Goal: Task Accomplishment & Management: Manage account settings

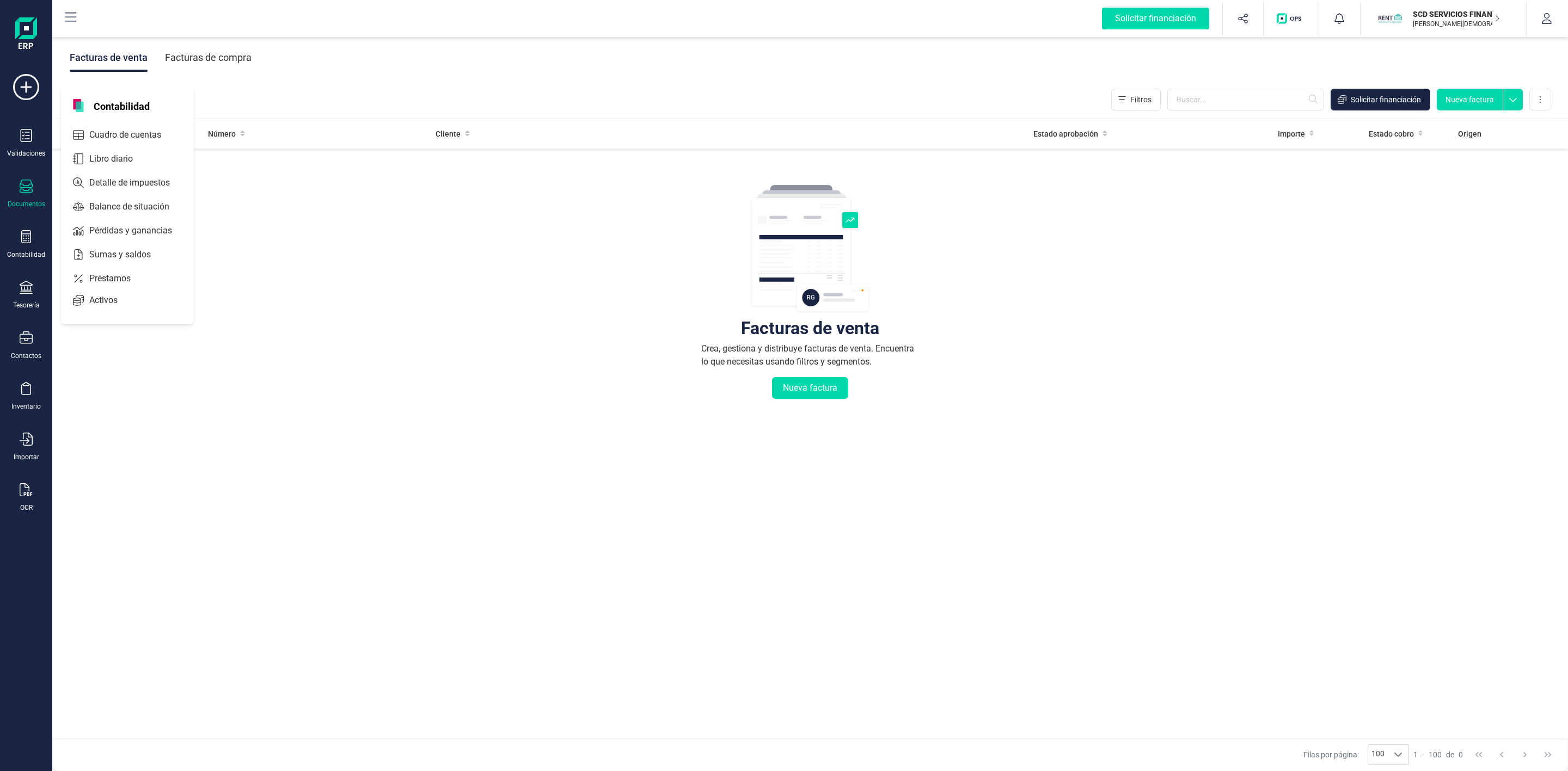
click at [113, 284] on span "Préstamos" at bounding box center [117, 278] width 65 height 13
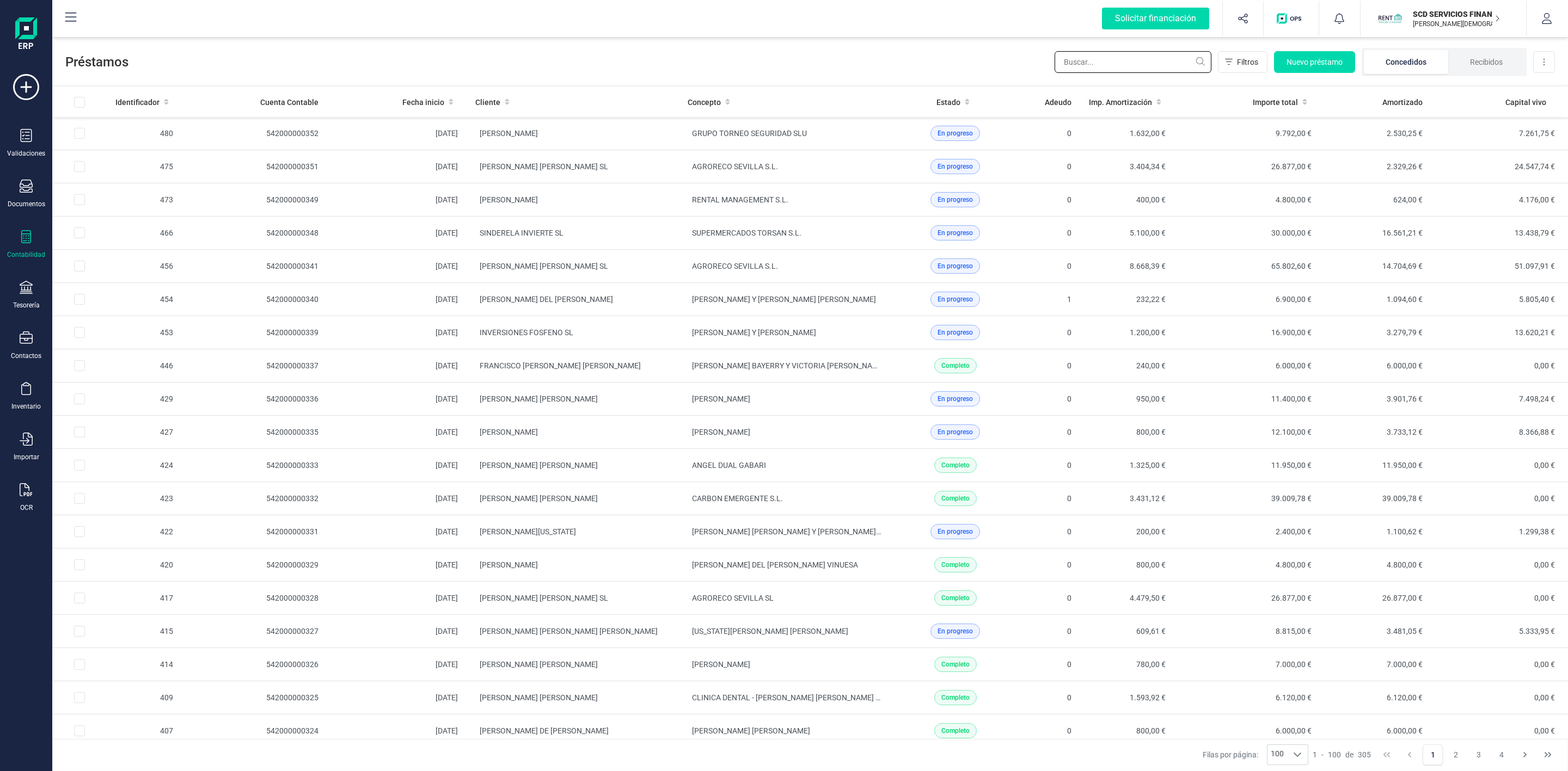
click at [1078, 66] on input "text" at bounding box center [1133, 62] width 157 height 22
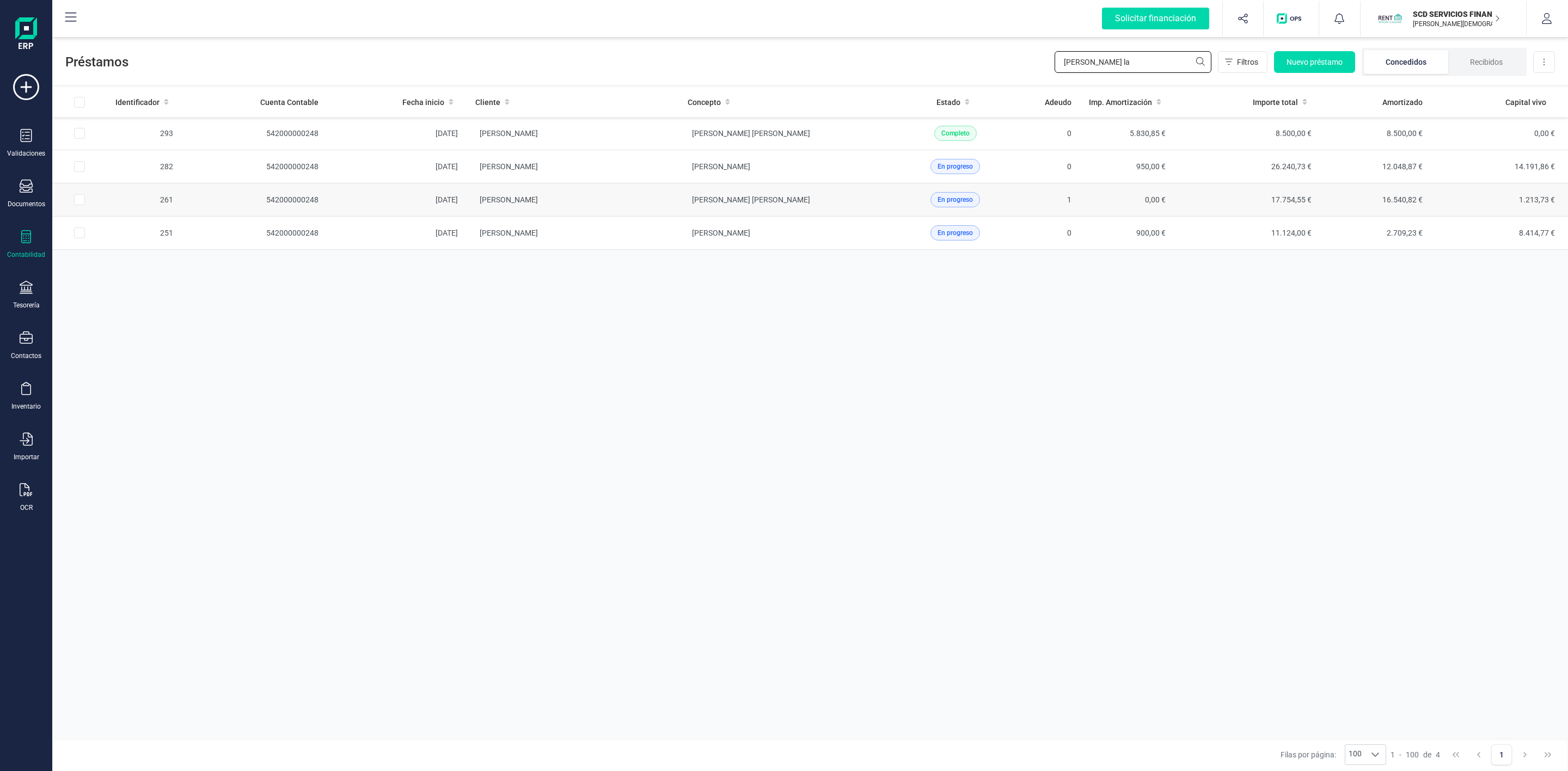
type input "[PERSON_NAME] la"
click at [647, 206] on td "[PERSON_NAME]" at bounding box center [573, 200] width 212 height 33
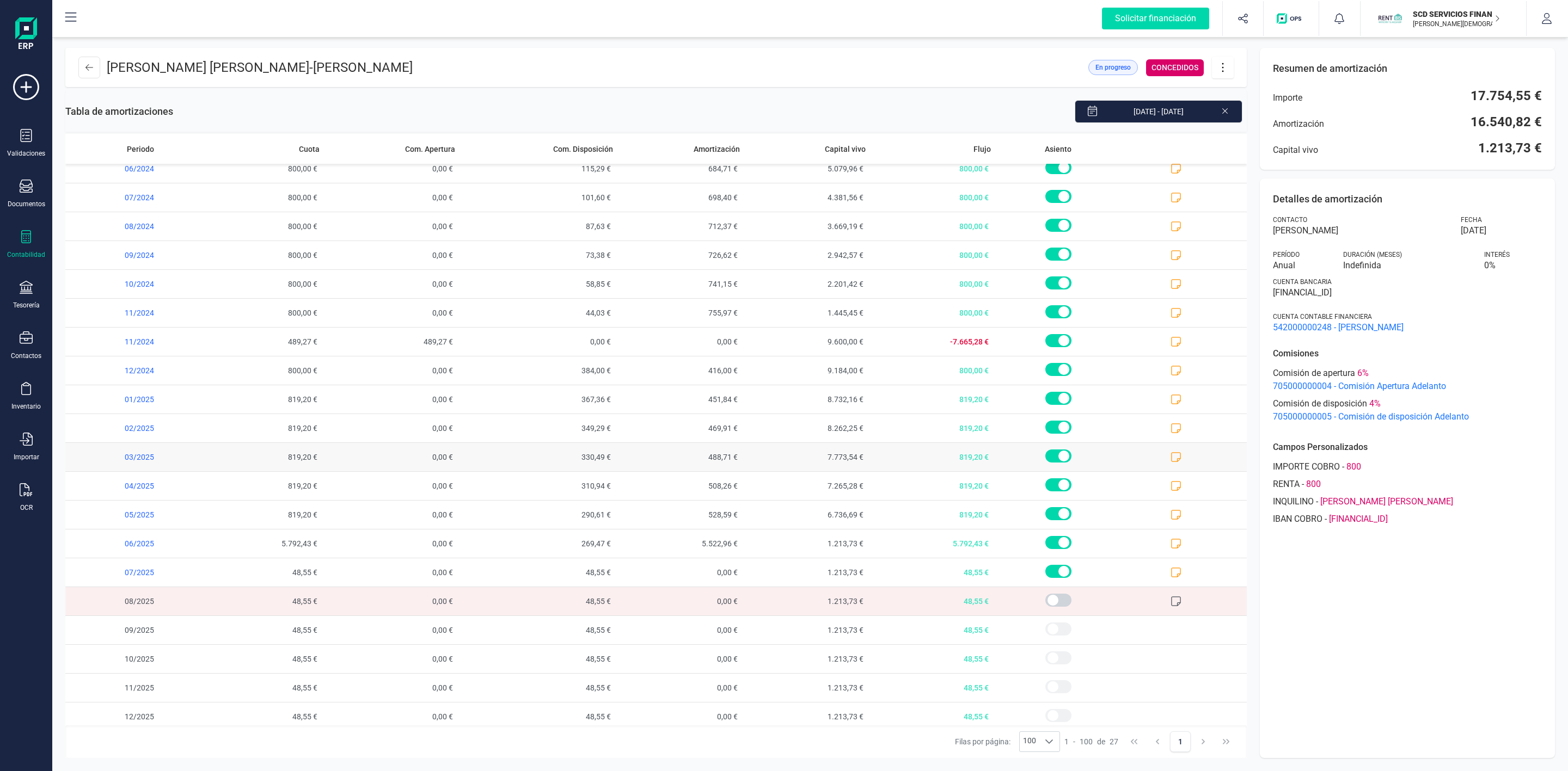
scroll to position [224, 0]
click at [85, 61] on button at bounding box center [89, 68] width 22 height 22
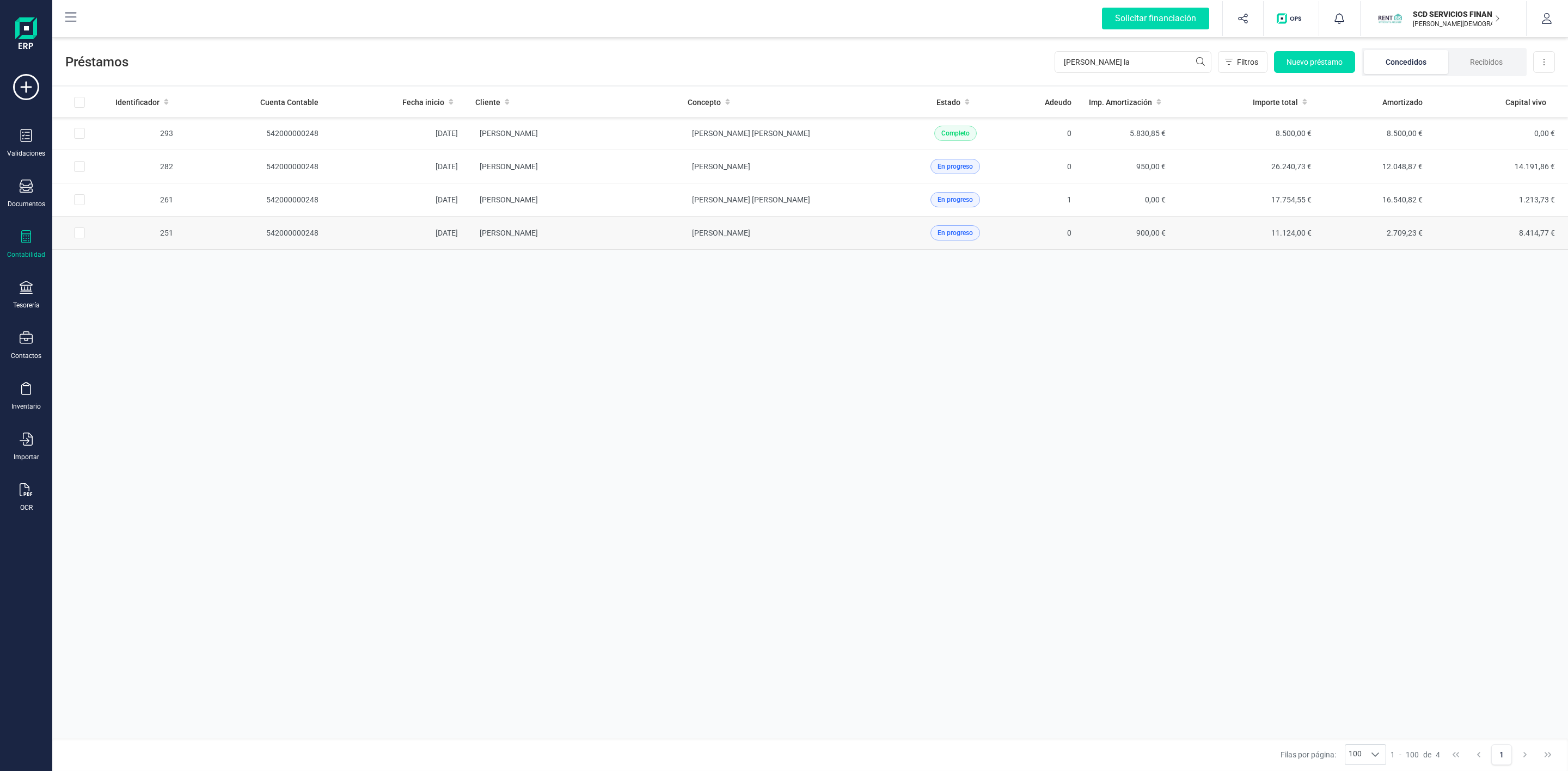
click at [652, 234] on td "[PERSON_NAME]" at bounding box center [573, 233] width 212 height 33
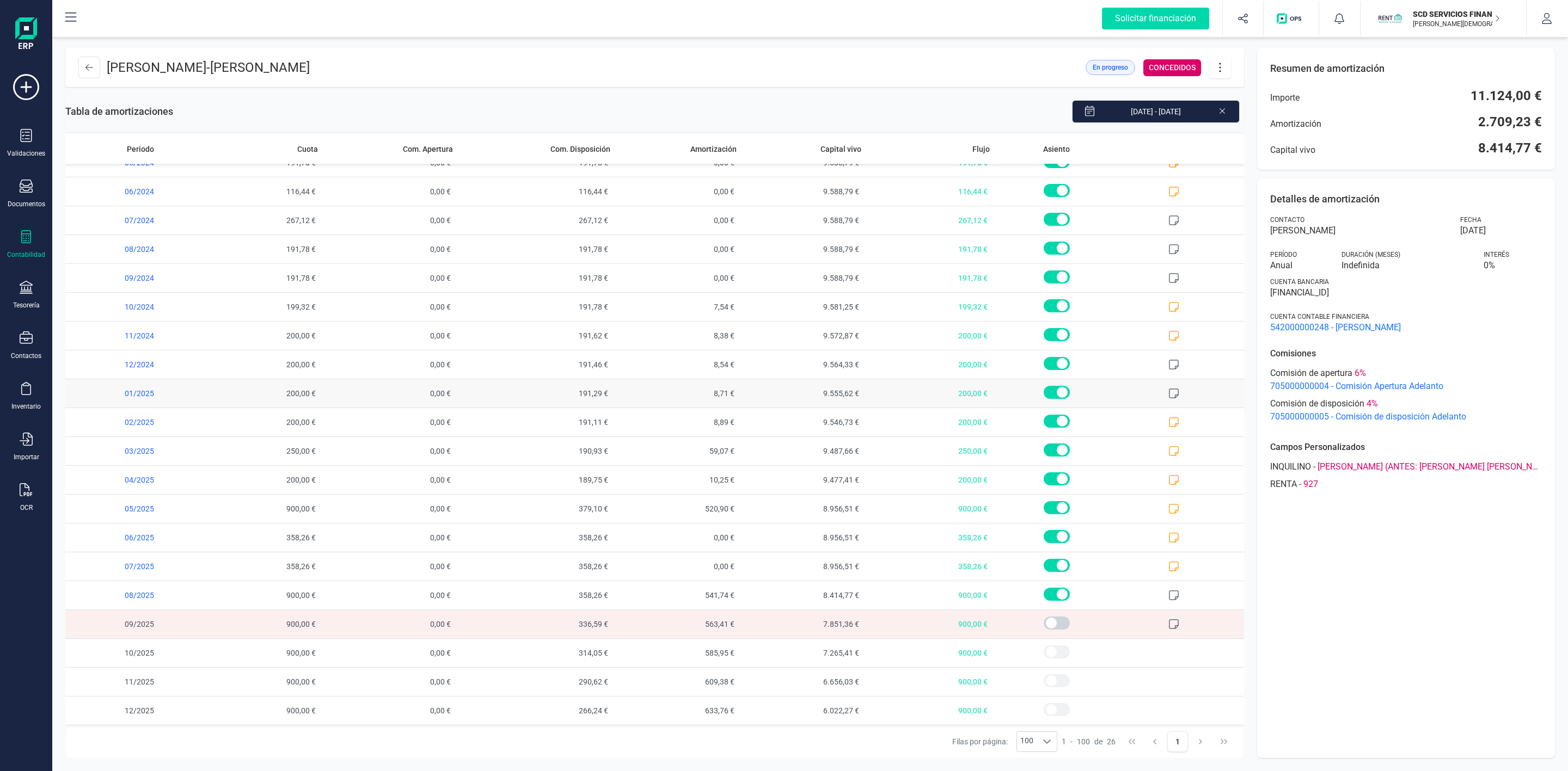
scroll to position [195, 0]
click at [94, 72] on button at bounding box center [89, 68] width 22 height 22
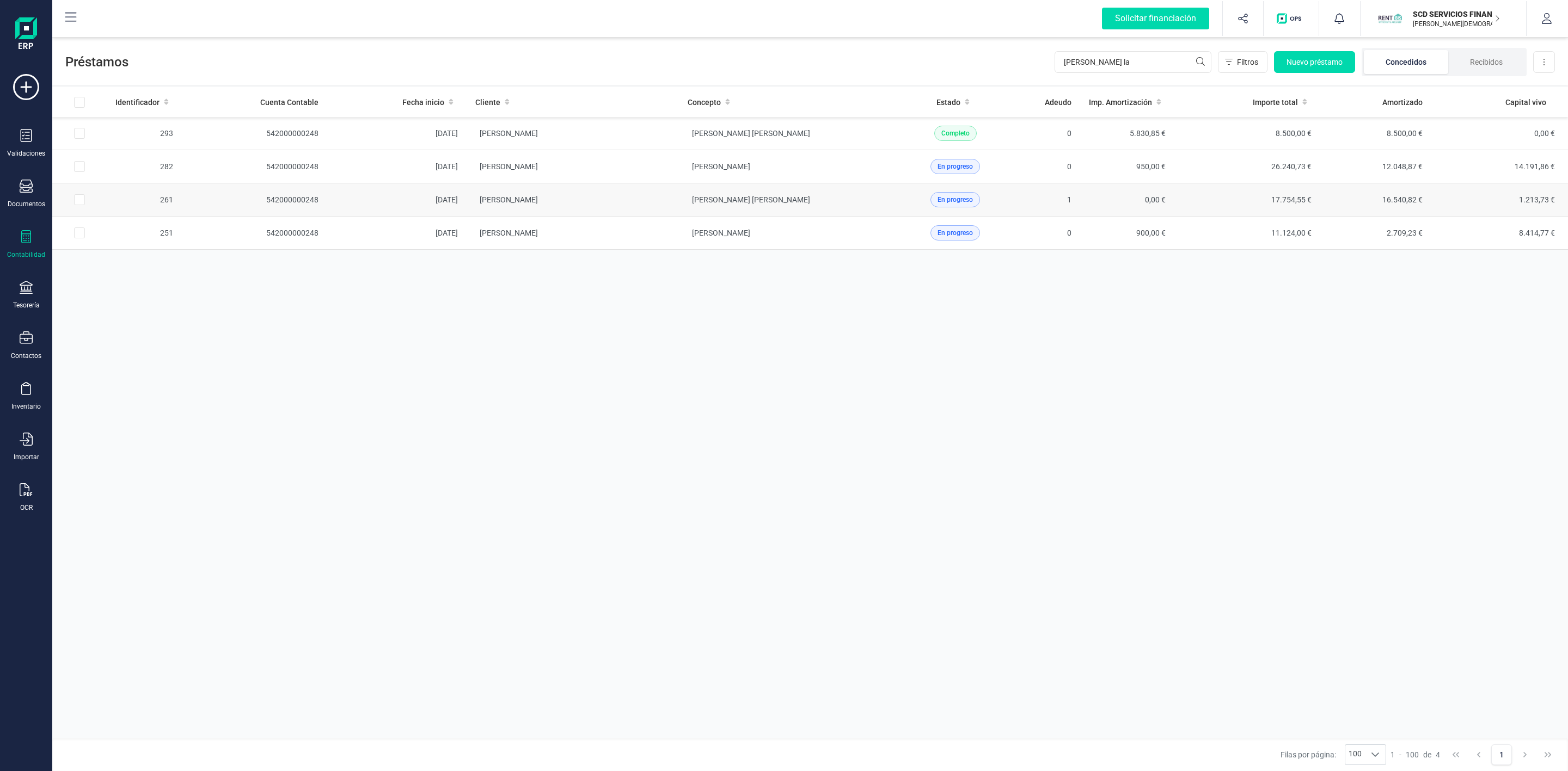
click at [772, 194] on td "[PERSON_NAME] [PERSON_NAME]" at bounding box center [785, 200] width 212 height 33
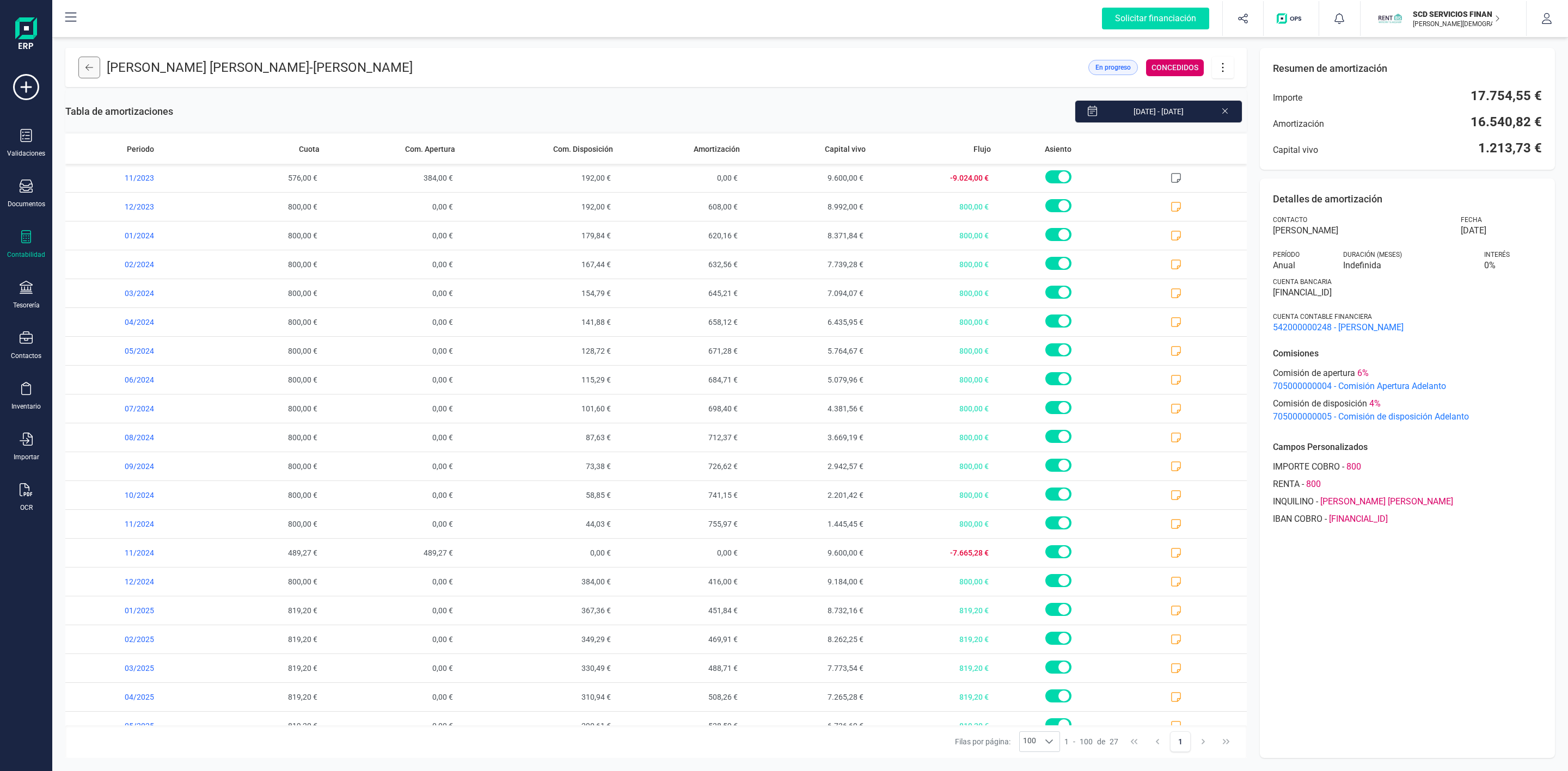
click at [89, 72] on button at bounding box center [89, 68] width 22 height 22
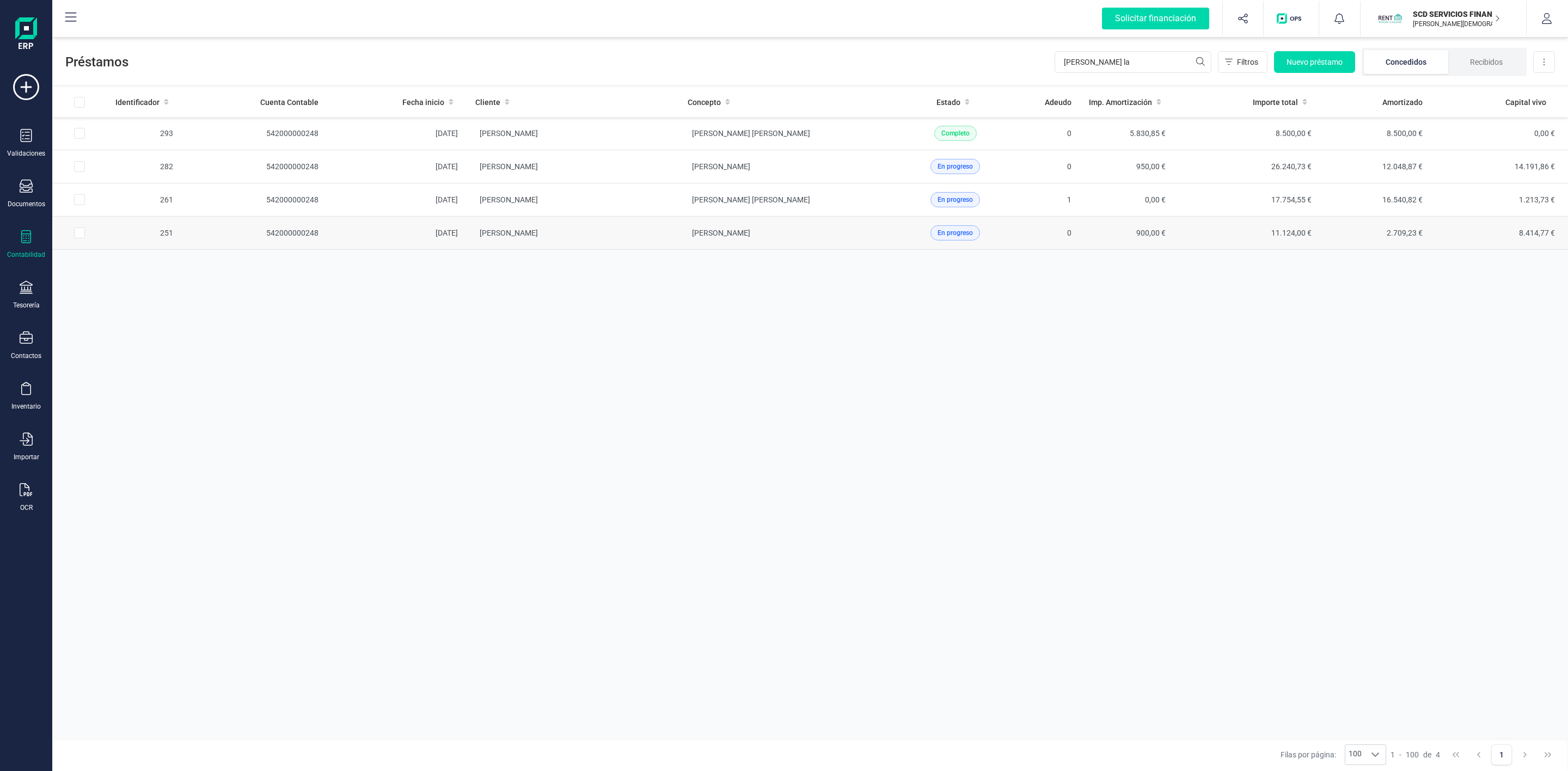
click at [871, 229] on td "[PERSON_NAME]" at bounding box center [785, 233] width 212 height 33
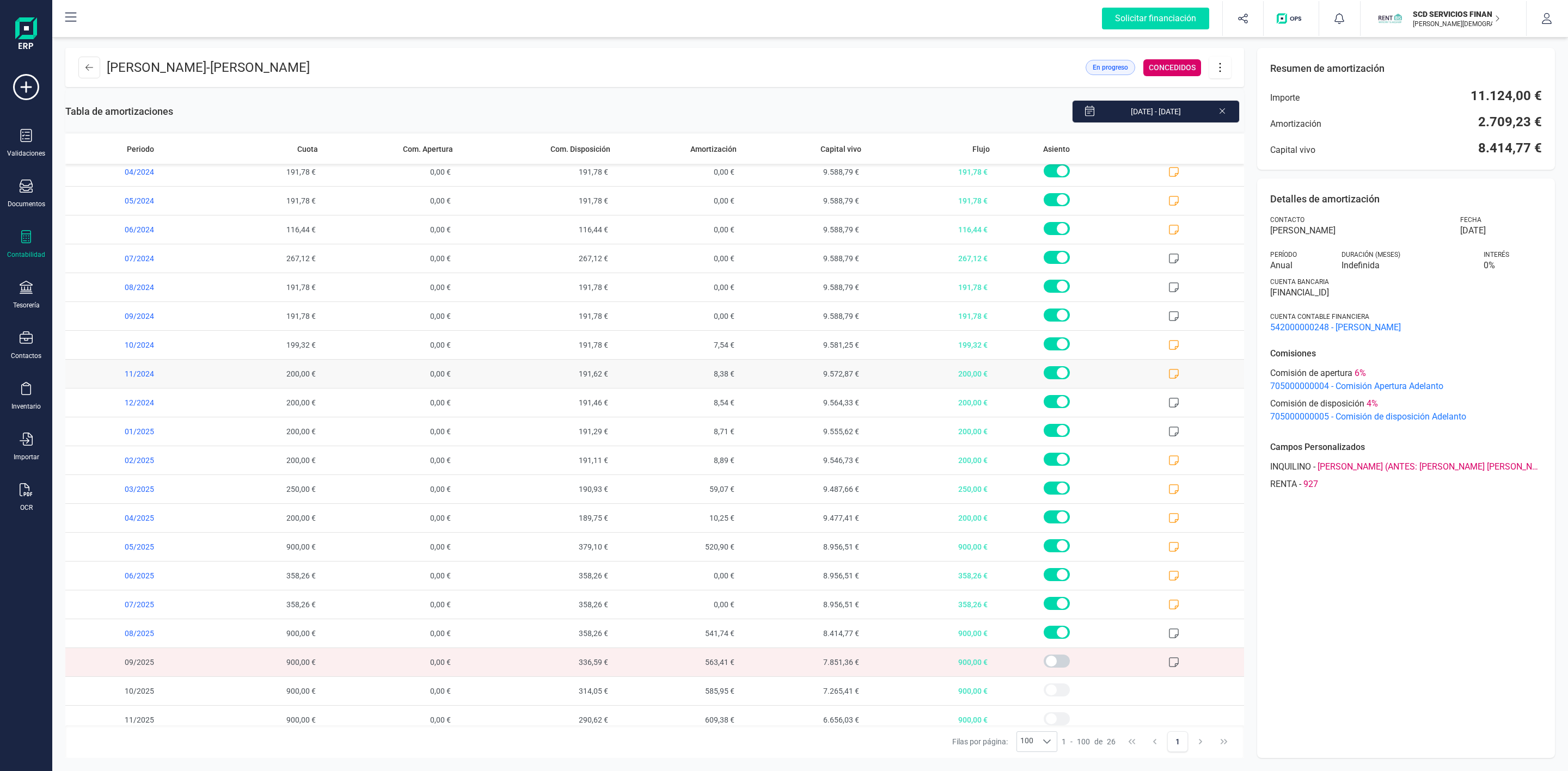
scroll to position [195, 0]
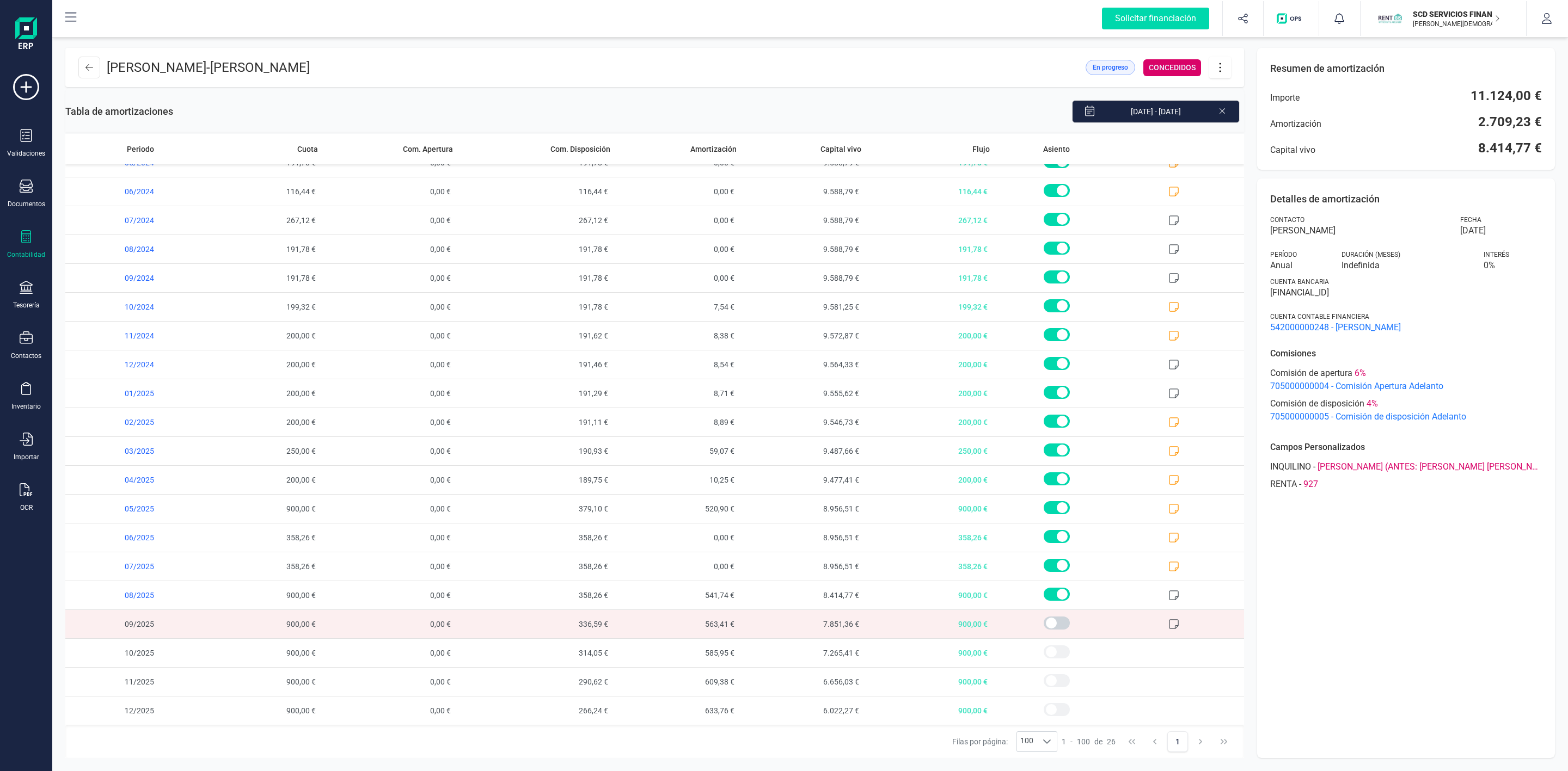
click at [1229, 70] on icon at bounding box center [1220, 68] width 21 height 12
click at [1227, 105] on link "Editar préstamo" at bounding box center [1275, 100] width 131 height 22
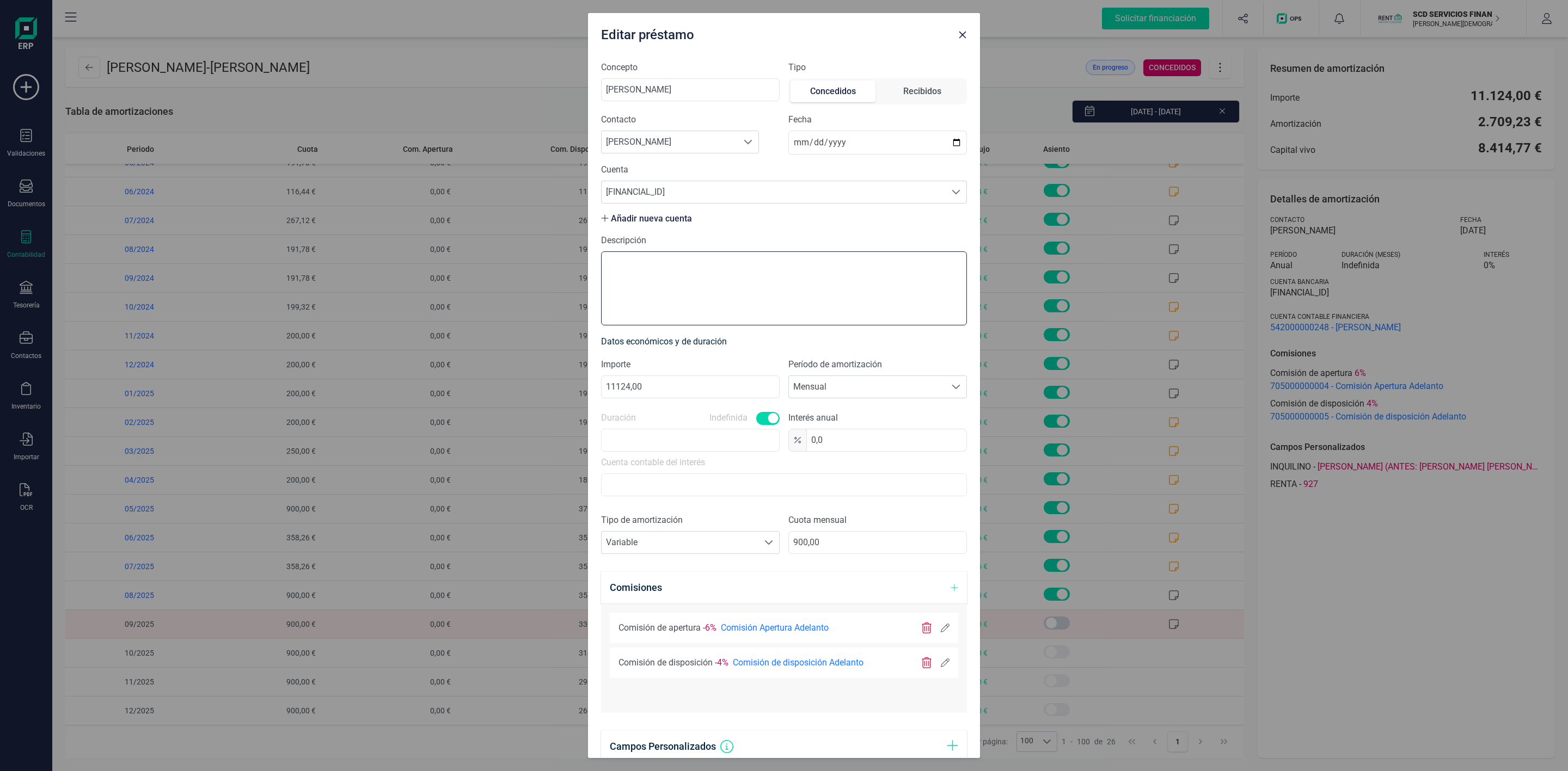
click at [770, 274] on textarea "Descripción" at bounding box center [783, 288] width 366 height 74
type textarea "¿"
type textarea "c"
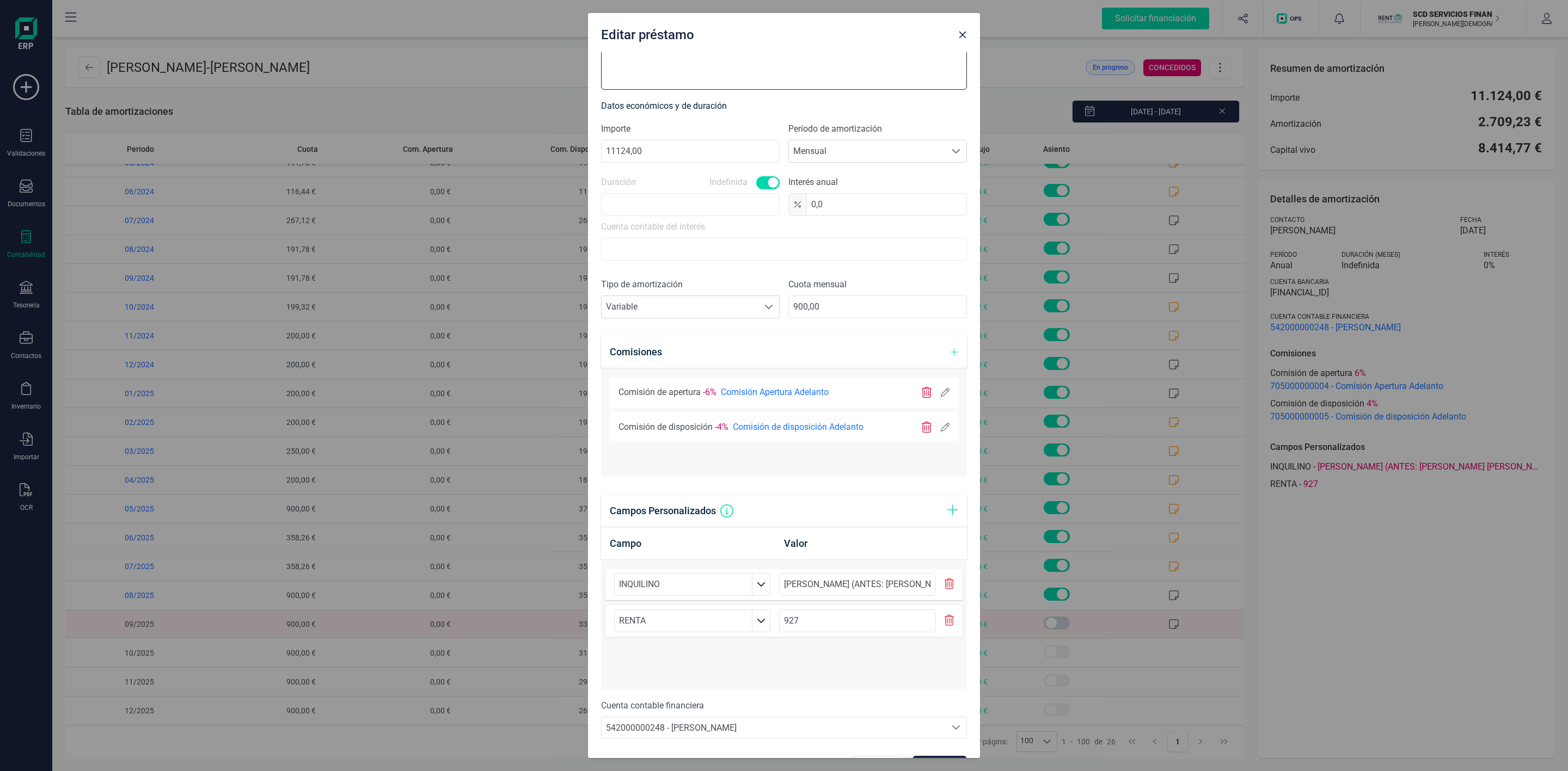
scroll to position [271, 0]
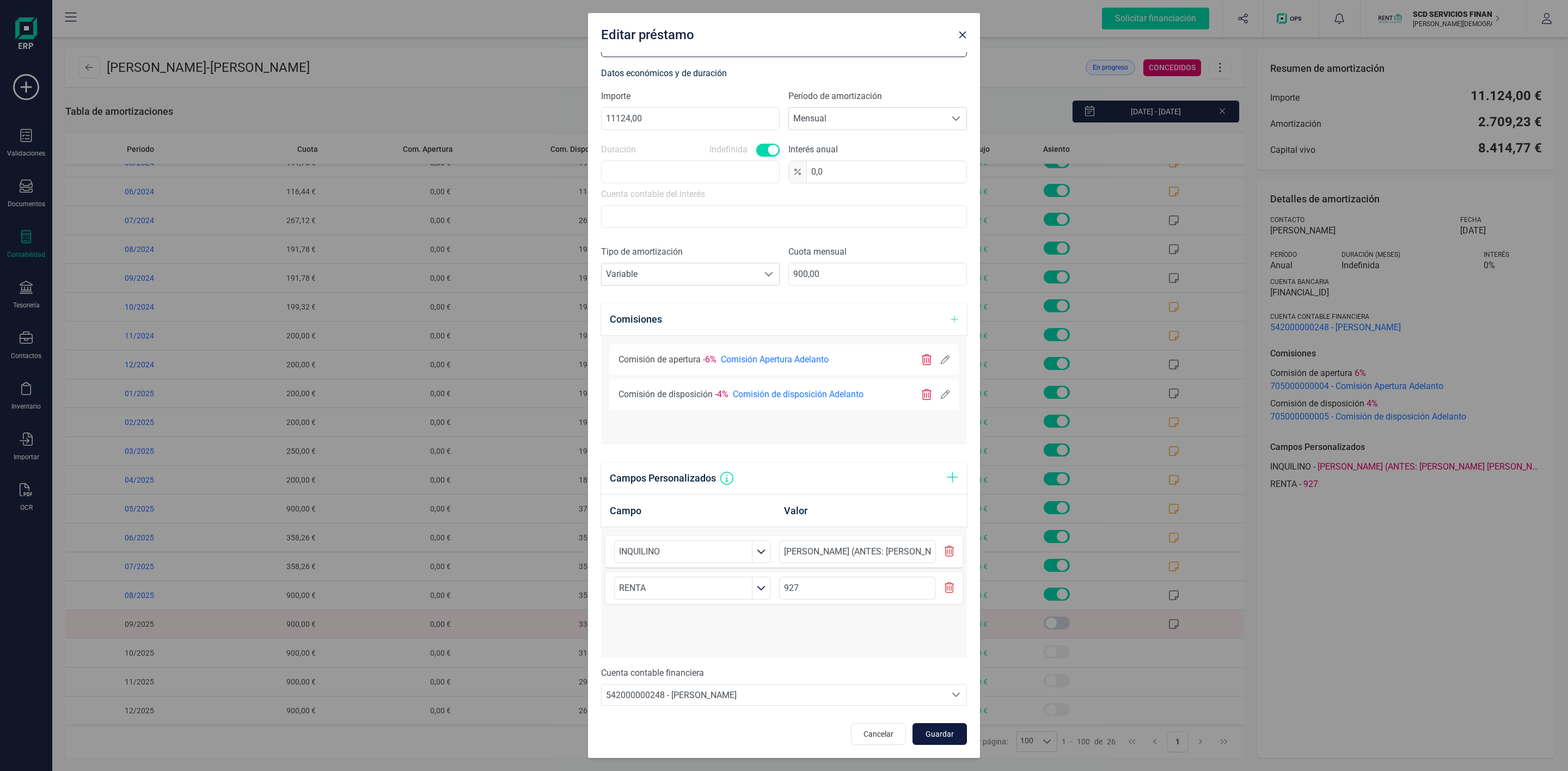
type textarea "[PERSON_NAME], SI PAGA AVISAME POR FAVOR. [PERSON_NAME]"
click at [936, 730] on span "Guardar" at bounding box center [940, 734] width 29 height 11
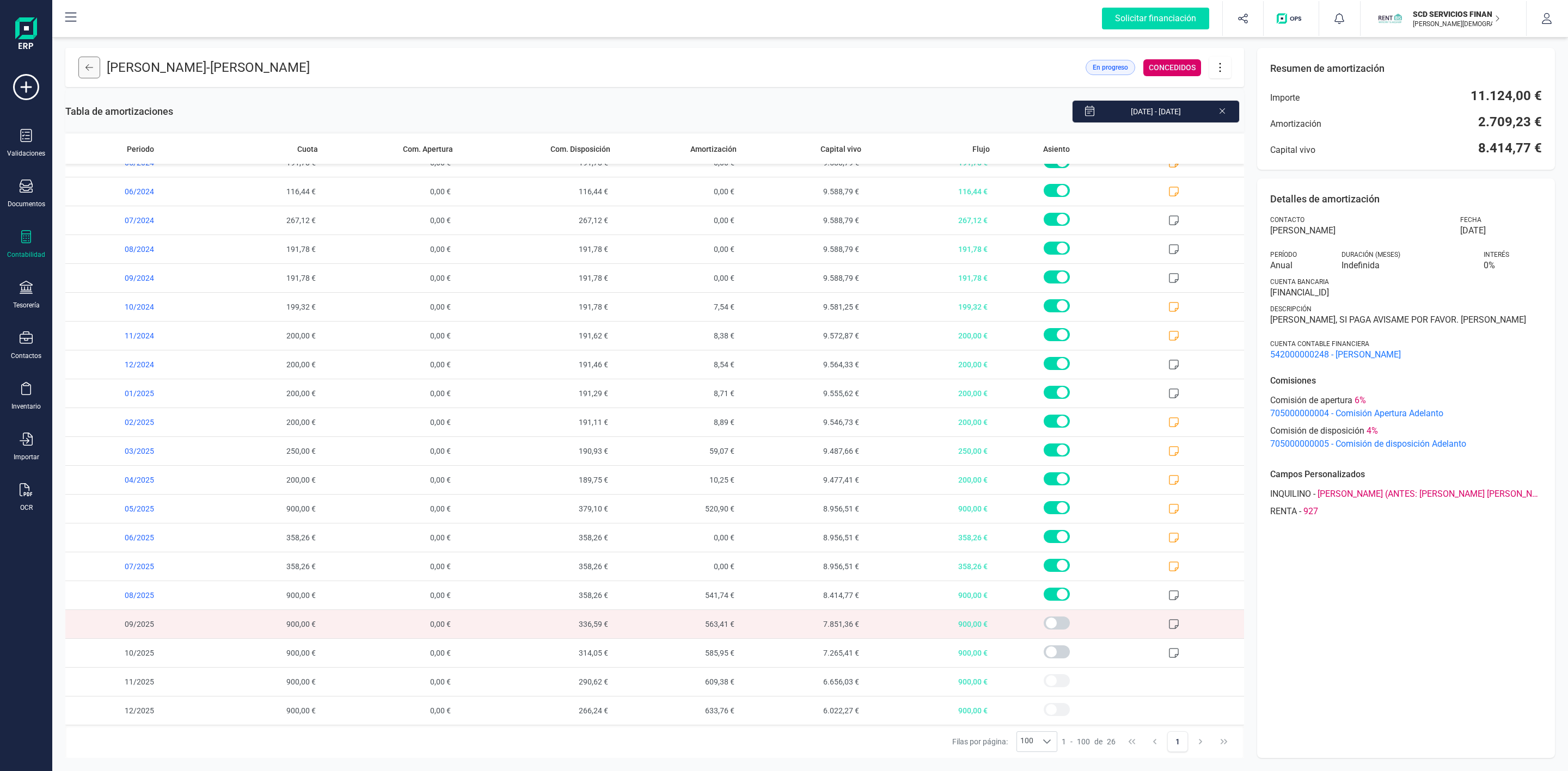
click at [90, 65] on icon at bounding box center [89, 68] width 8 height 9
